Goal: Transaction & Acquisition: Purchase product/service

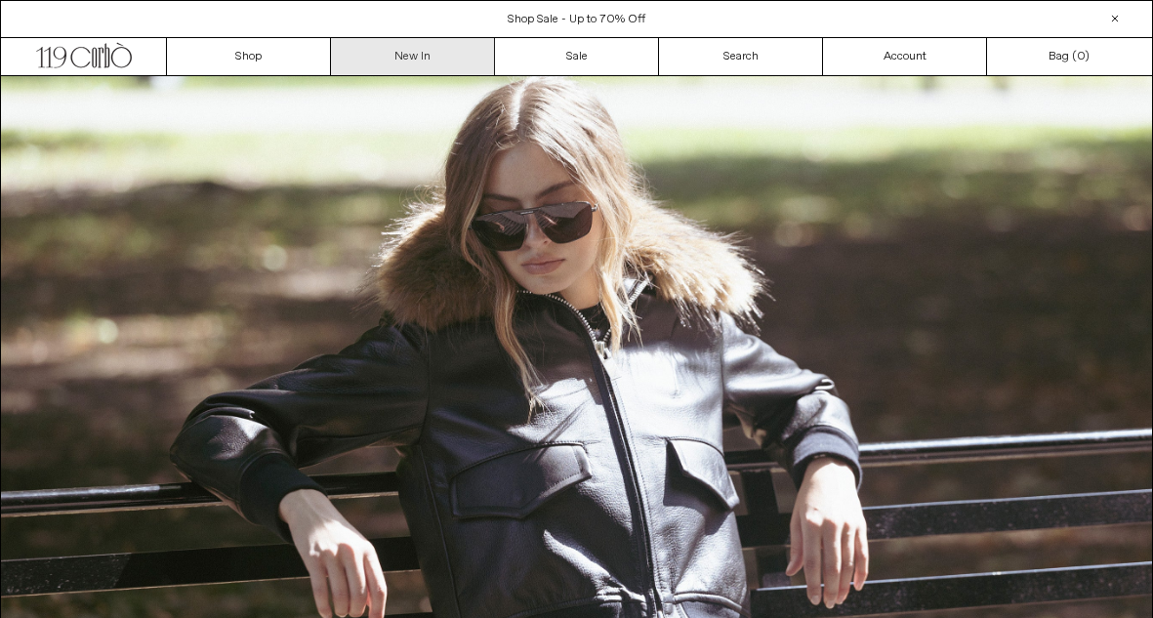
click at [419, 61] on link "New In" at bounding box center [413, 56] width 164 height 37
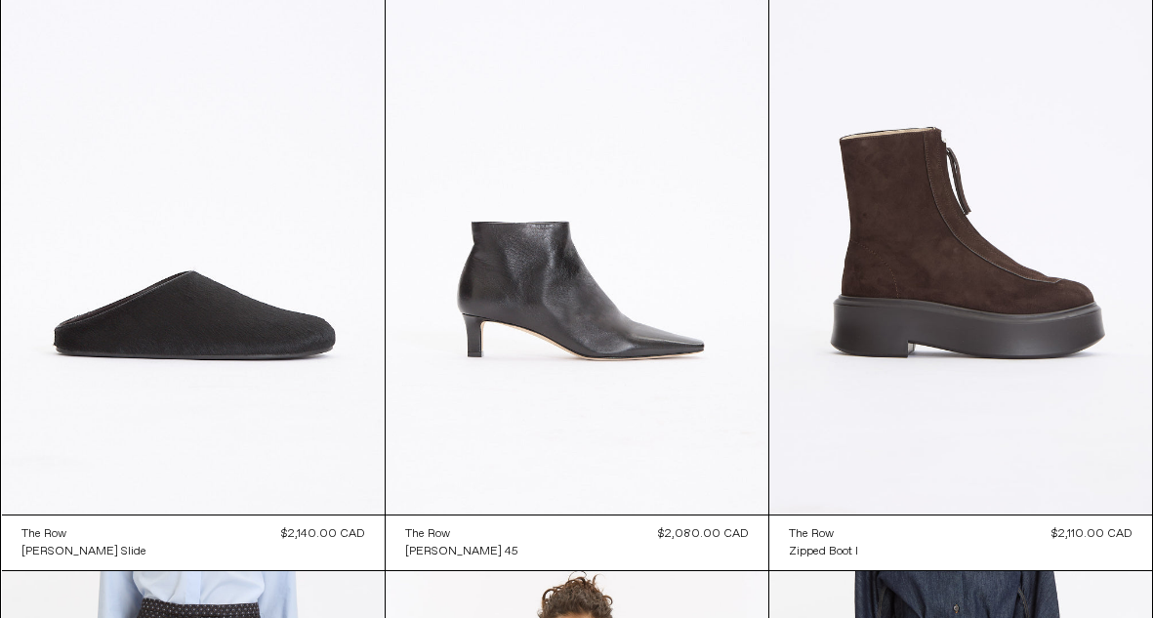
scroll to position [7112, 0]
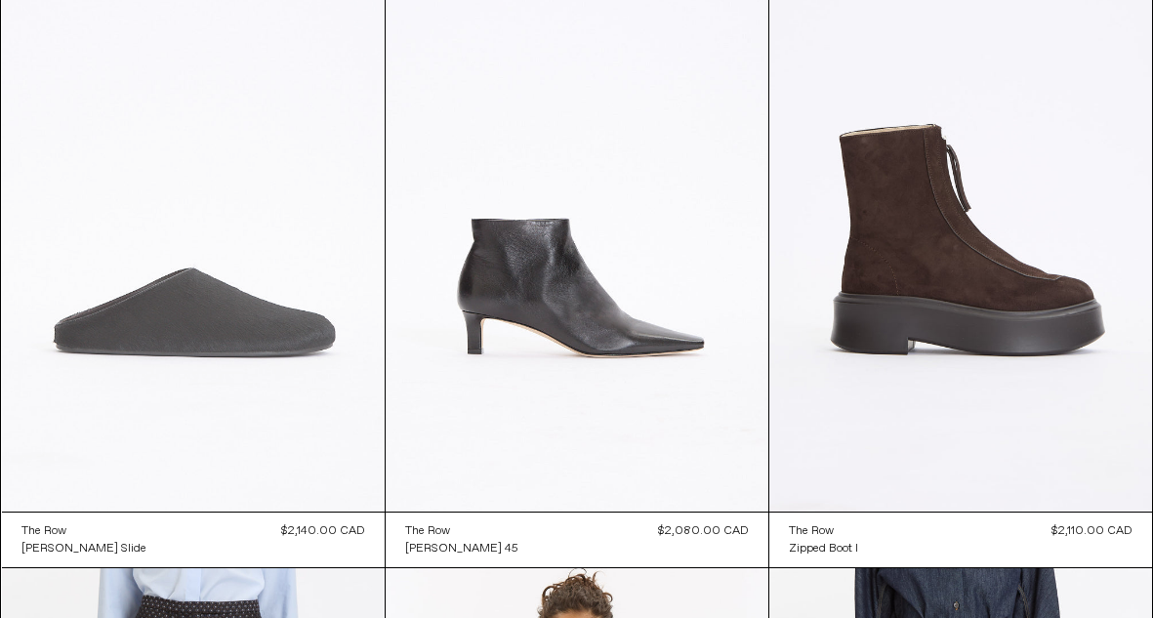
click at [220, 305] on at bounding box center [193, 225] width 383 height 574
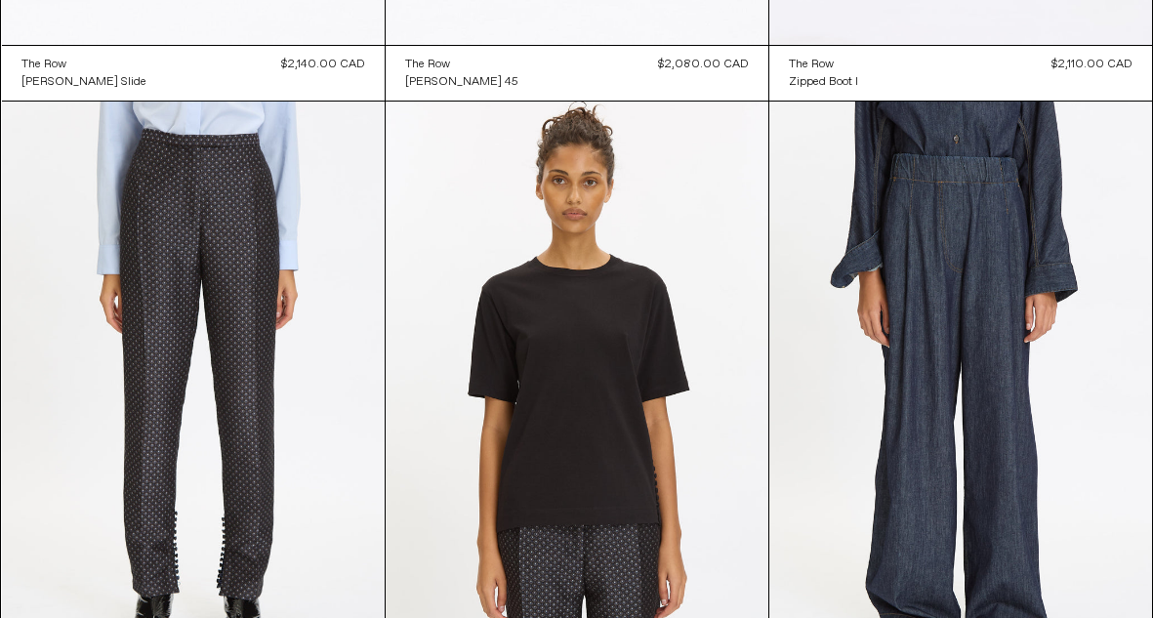
scroll to position [7084, 0]
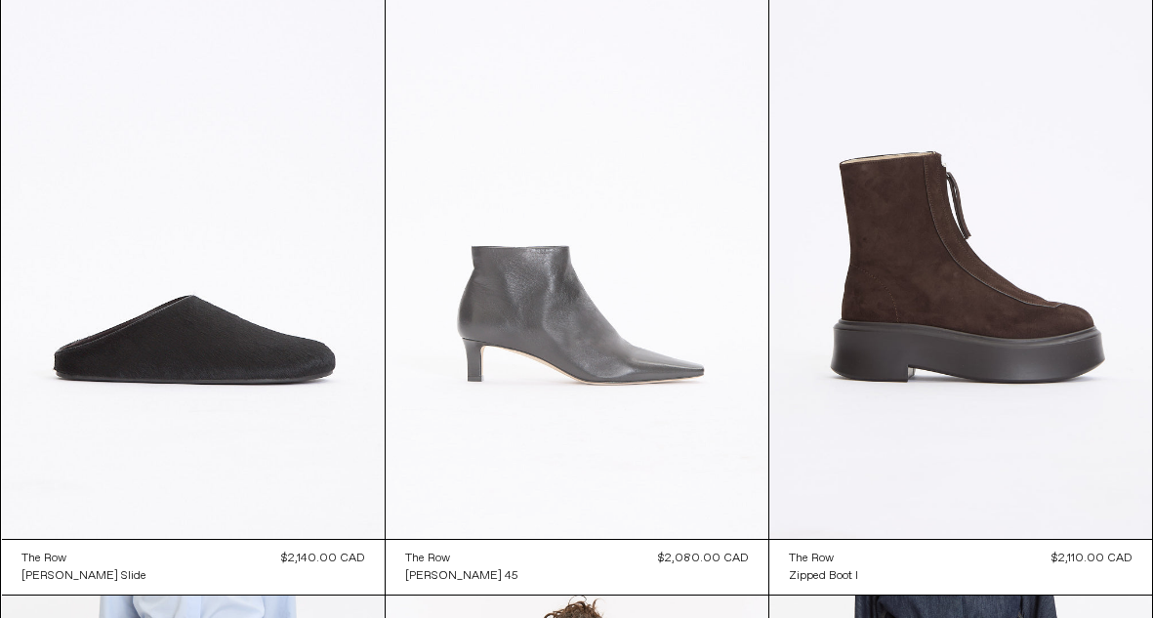
click at [552, 304] on at bounding box center [577, 252] width 383 height 574
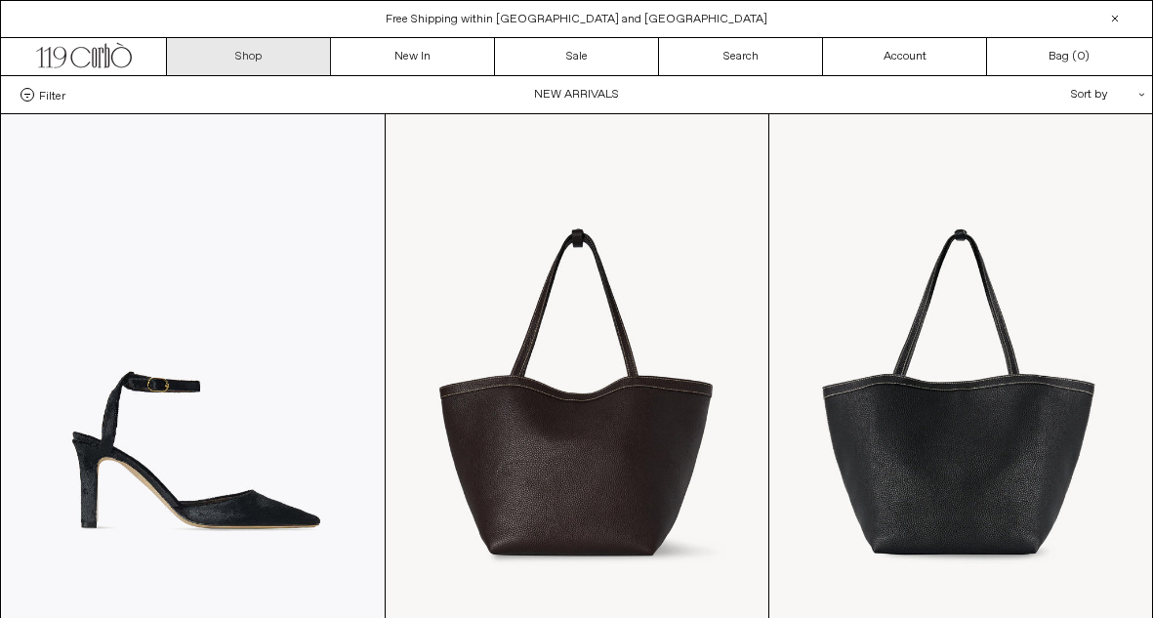
scroll to position [0, 0]
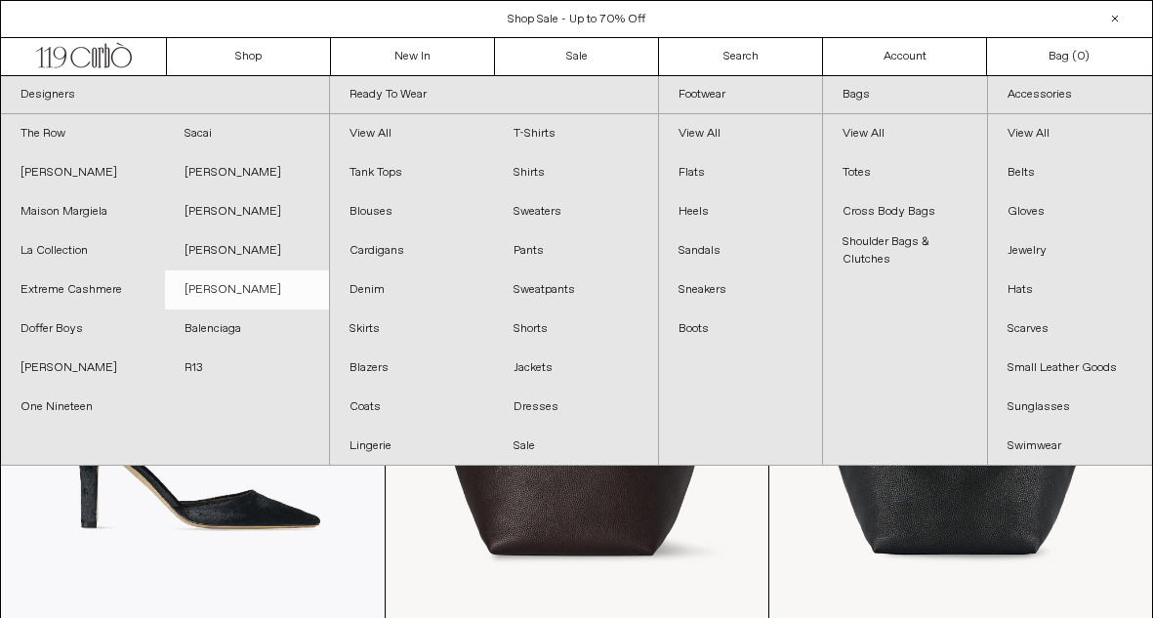
click at [245, 280] on link "[PERSON_NAME]" at bounding box center [247, 289] width 164 height 39
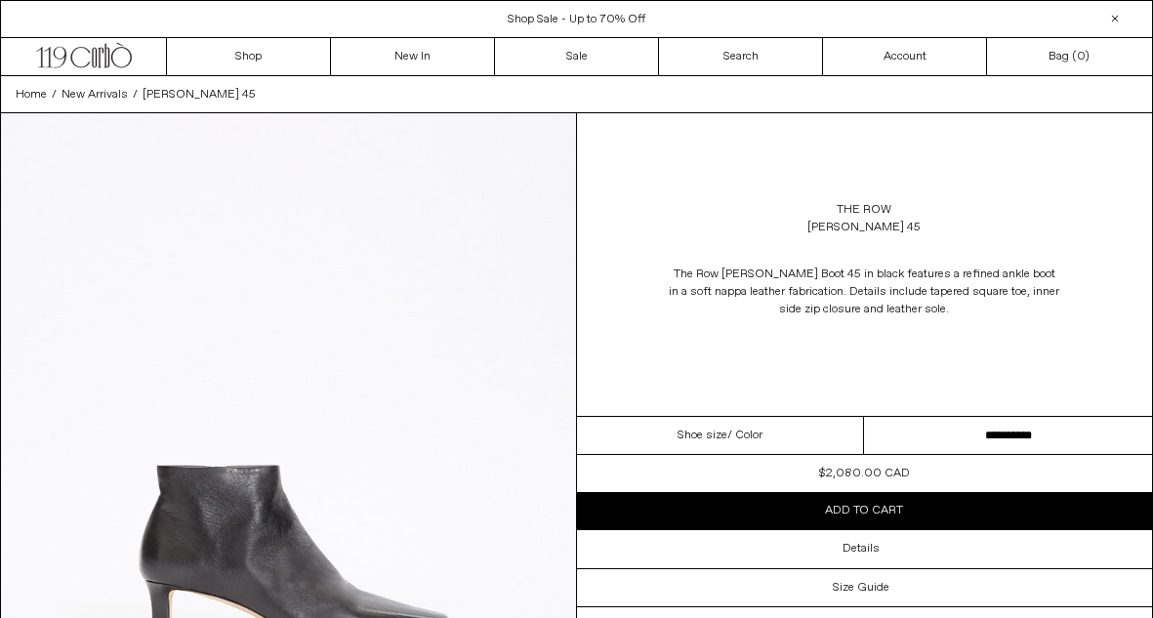
click at [945, 426] on select "**********" at bounding box center [1008, 436] width 288 height 38
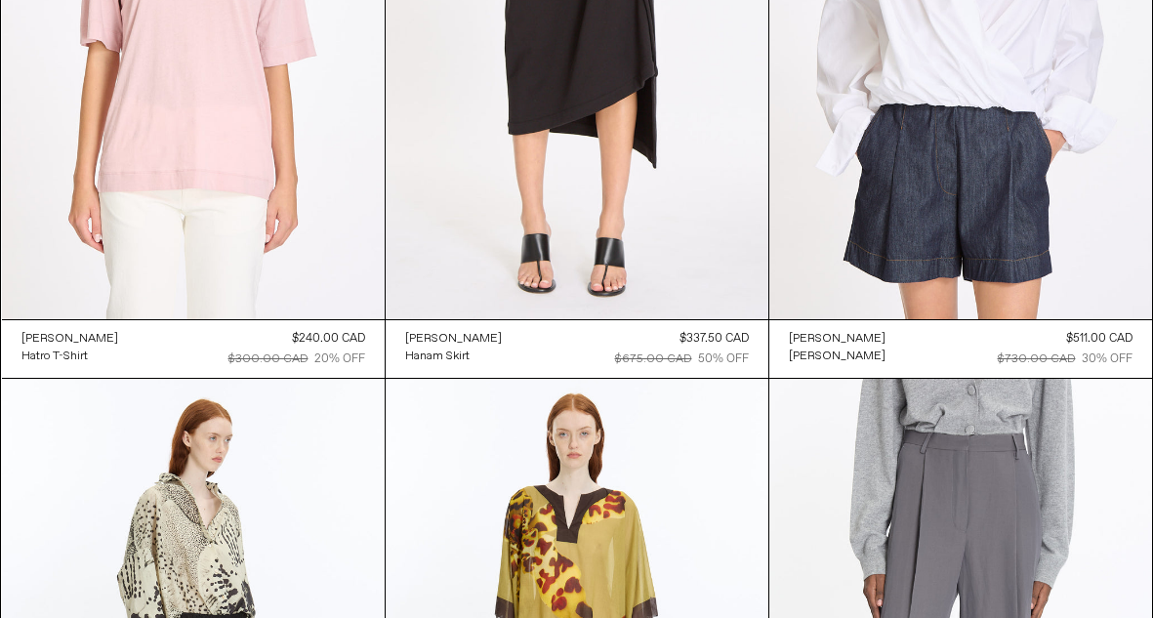
scroll to position [8595, 0]
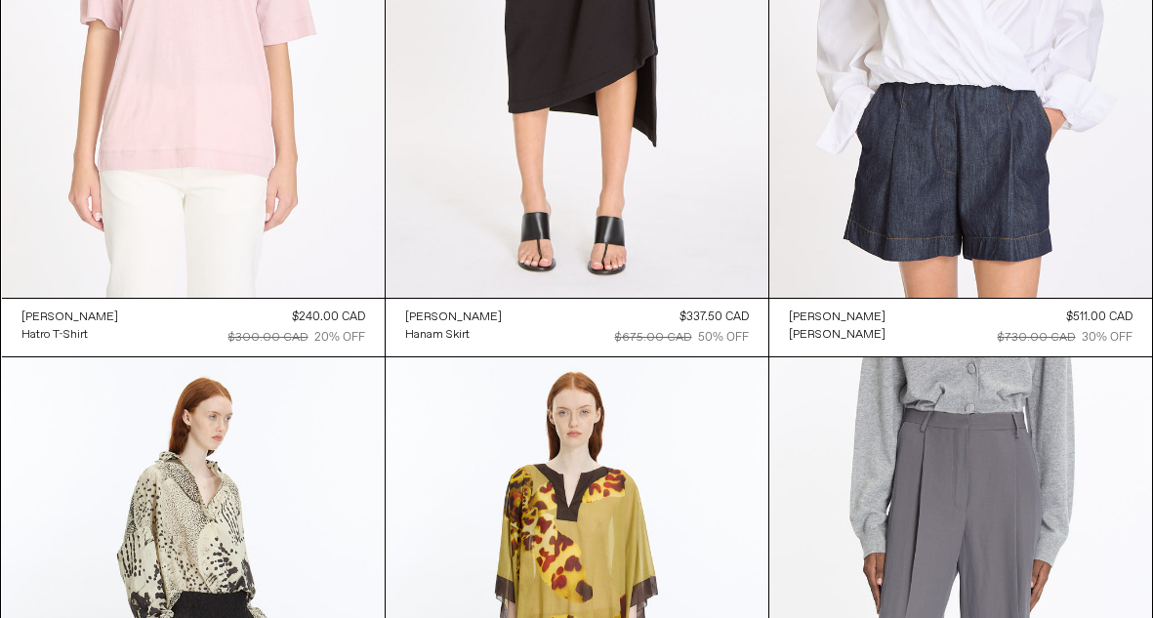
click at [195, 177] on at bounding box center [193, 11] width 383 height 574
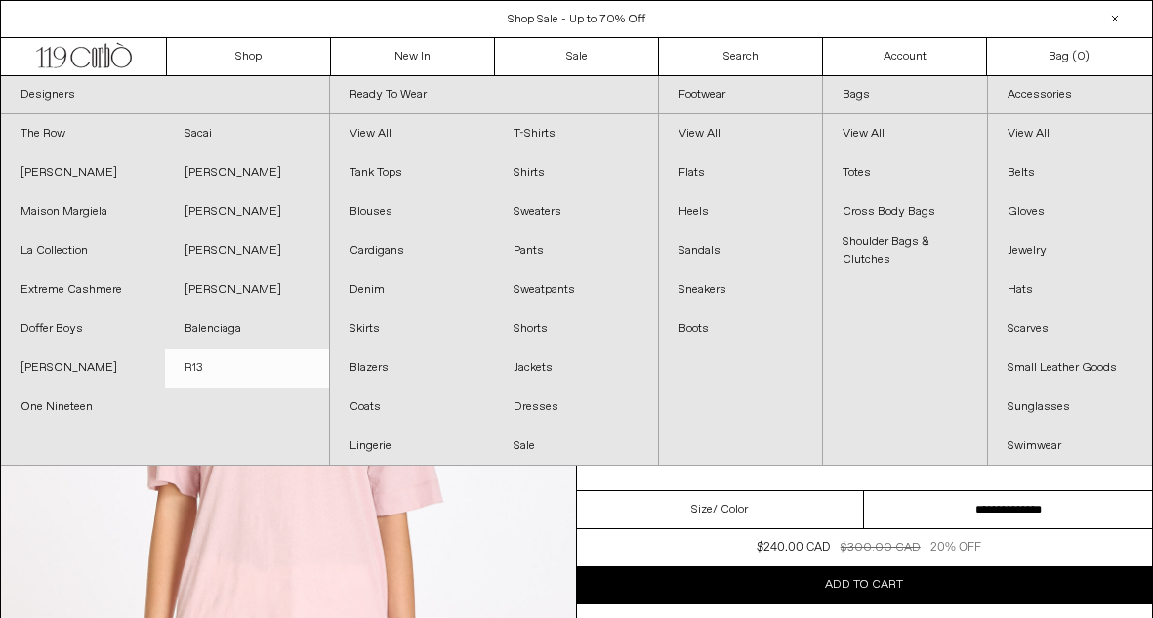
click at [194, 366] on link "R13" at bounding box center [247, 367] width 164 height 39
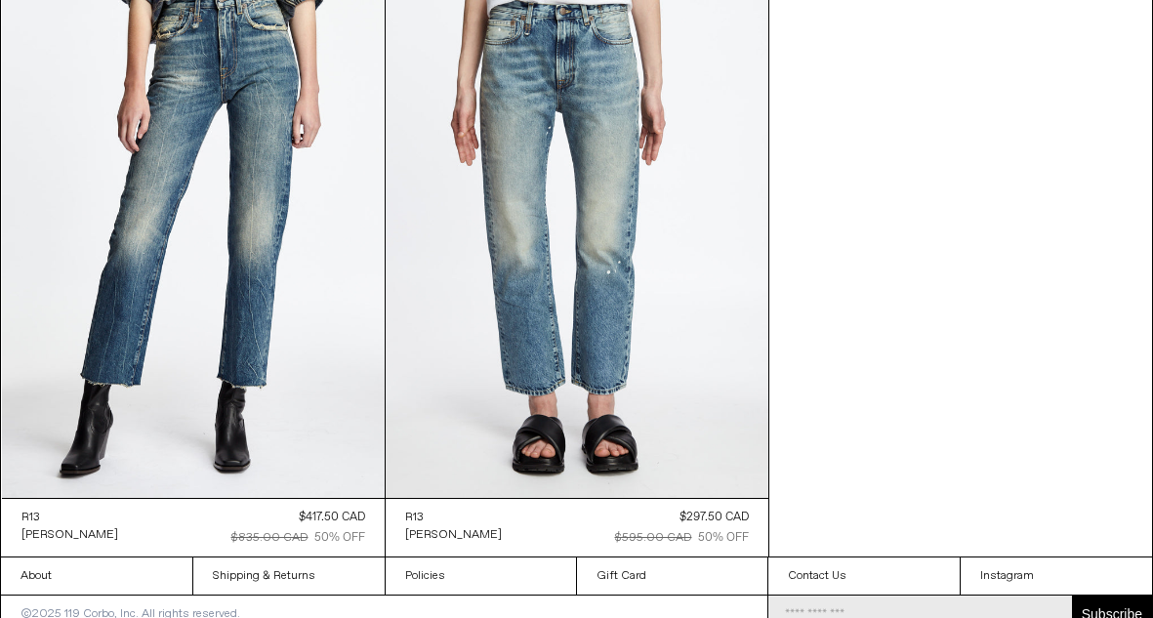
scroll to position [9684, 0]
